Goal: Transaction & Acquisition: Register for event/course

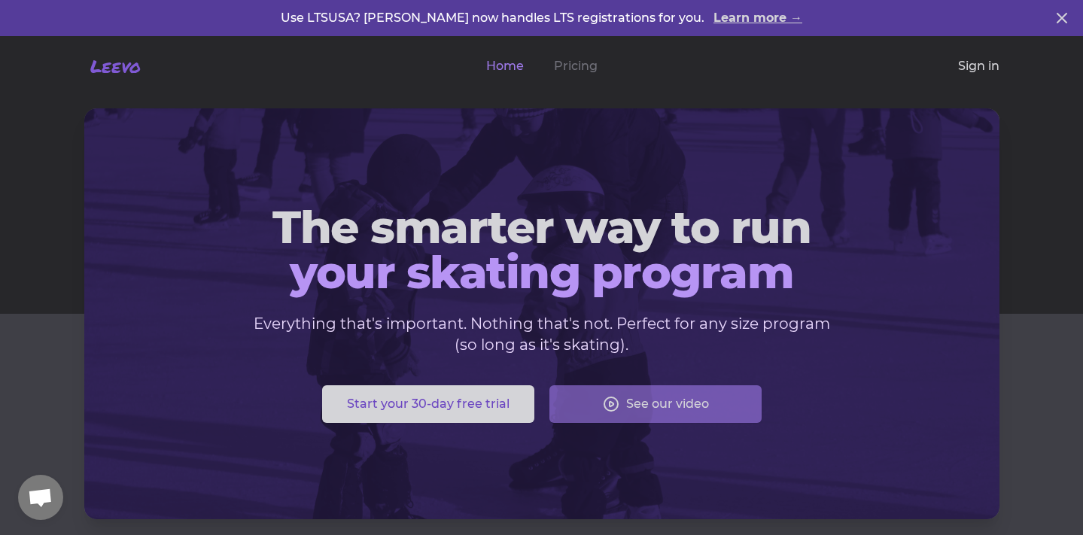
click at [976, 70] on link "Sign in" at bounding box center [978, 66] width 41 height 18
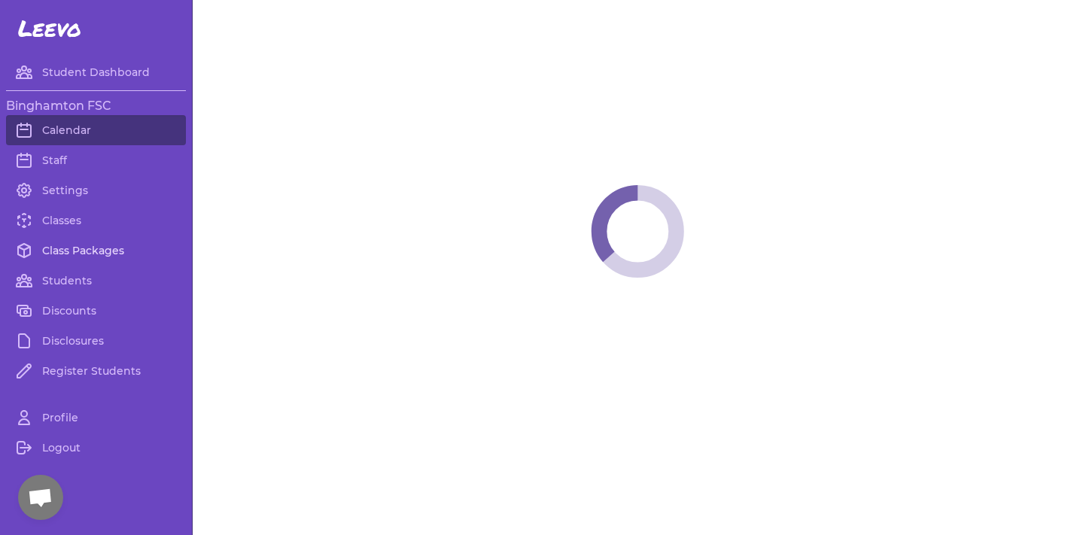
click at [97, 259] on link "Class Packages" at bounding box center [96, 251] width 180 height 30
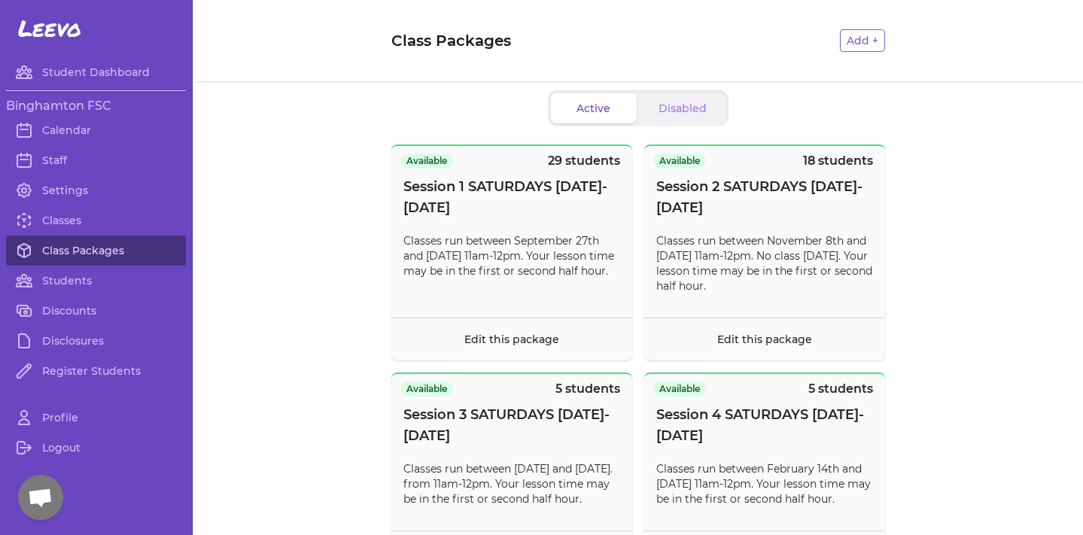
click at [73, 239] on link "Class Packages" at bounding box center [96, 251] width 180 height 30
click at [74, 223] on link "Classes" at bounding box center [96, 220] width 180 height 30
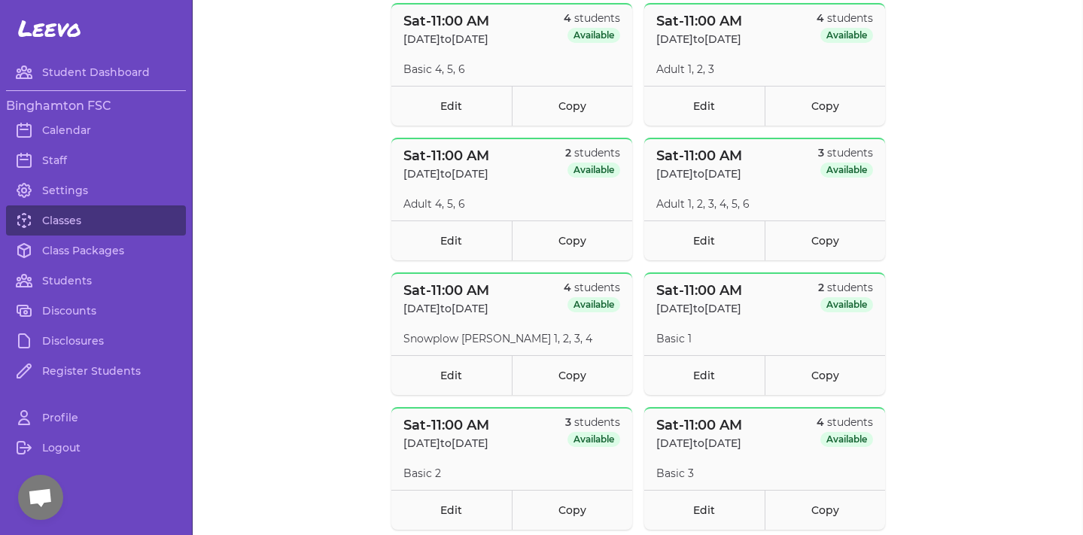
scroll to position [448, 0]
